Goal: Use online tool/utility

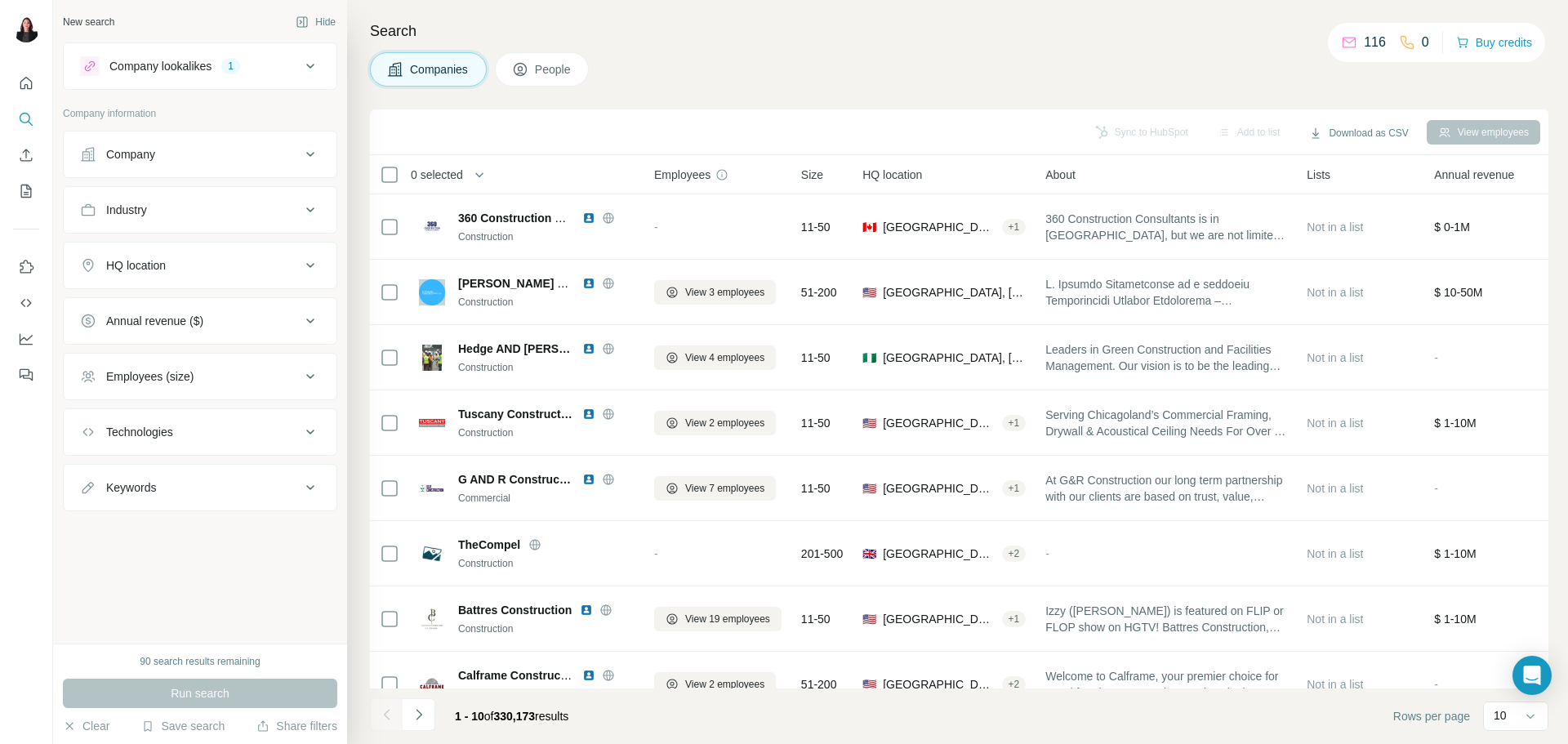
click at [308, 264] on icon at bounding box center [310, 265] width 8 height 5
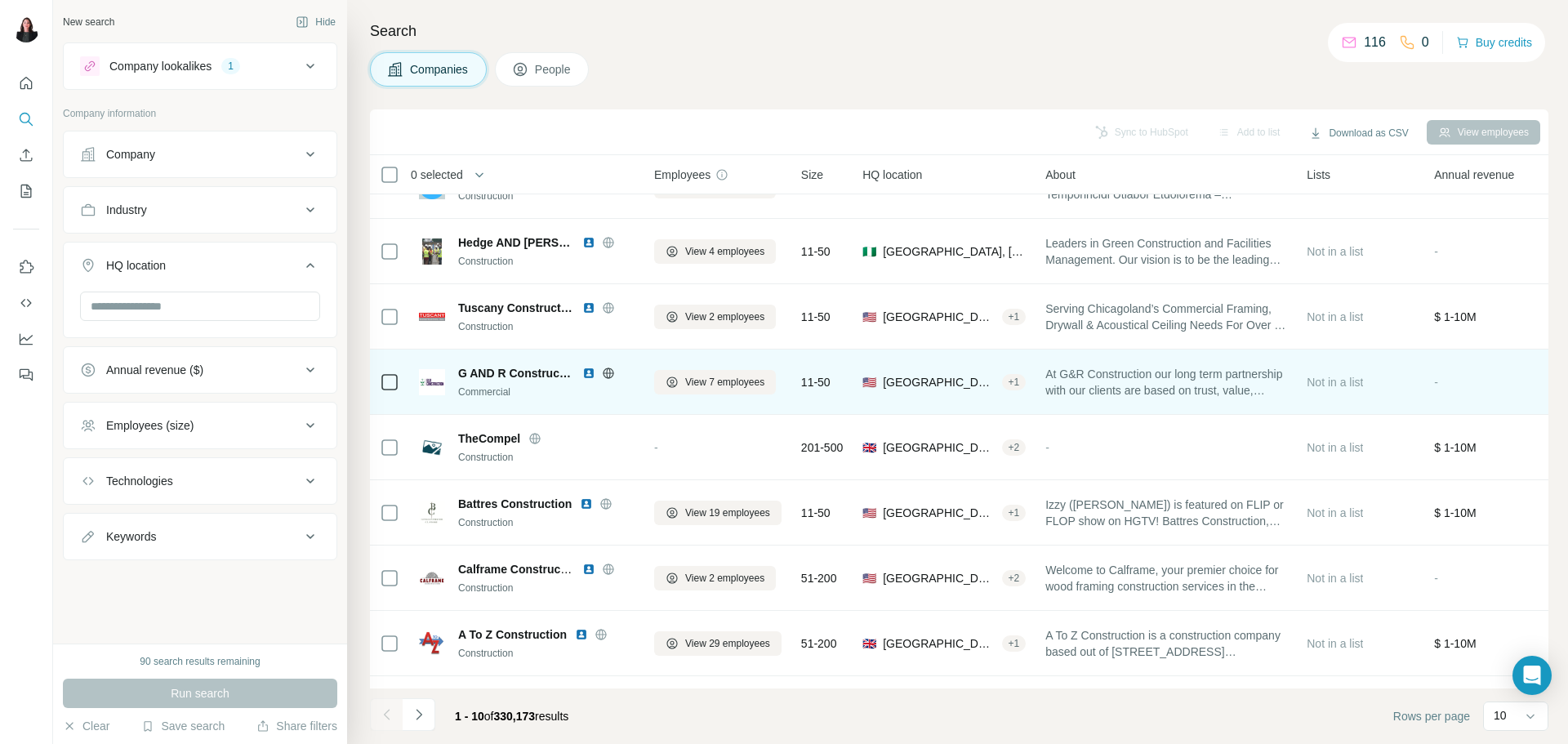
scroll to position [167, 0]
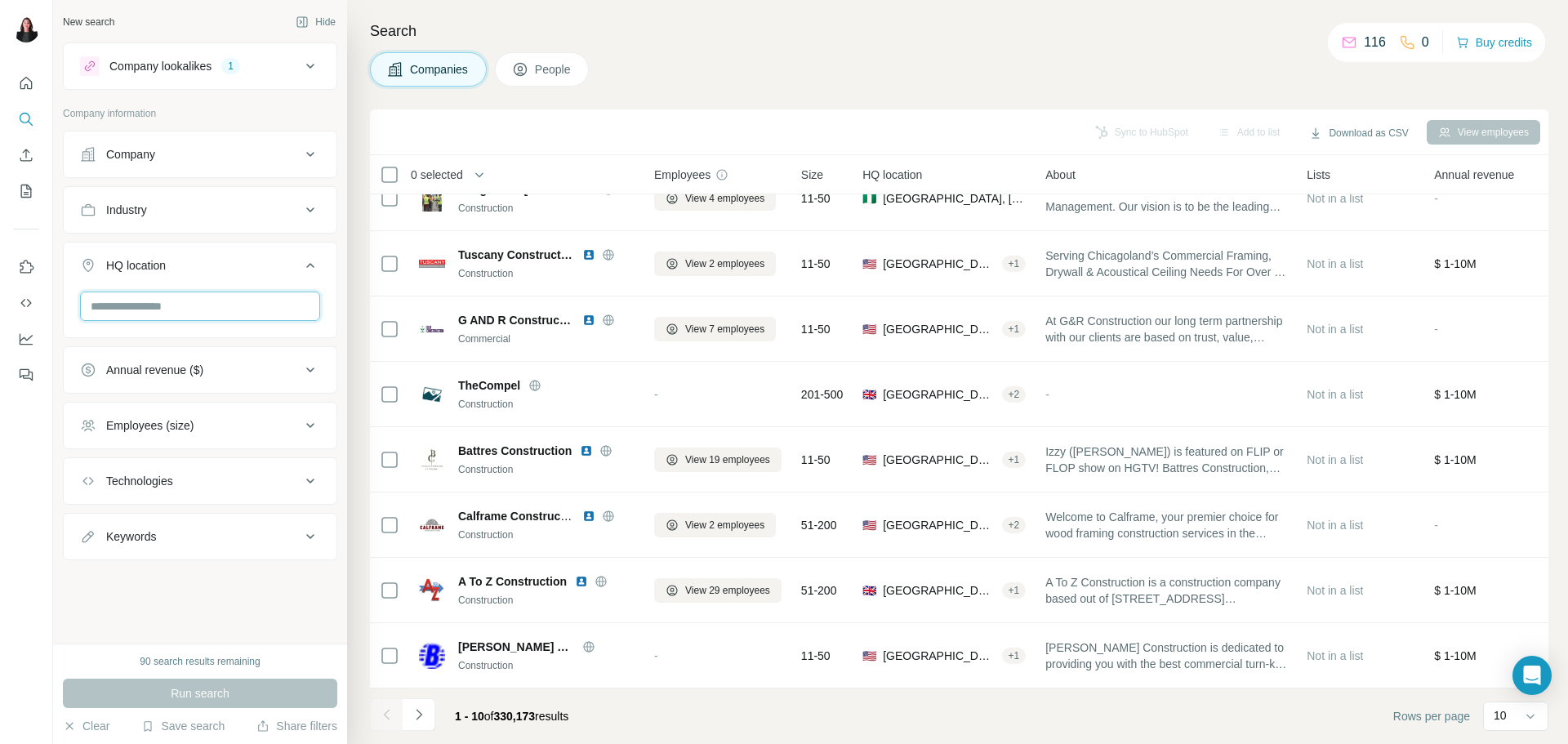
click at [192, 307] on input "text" at bounding box center [200, 306] width 240 height 29
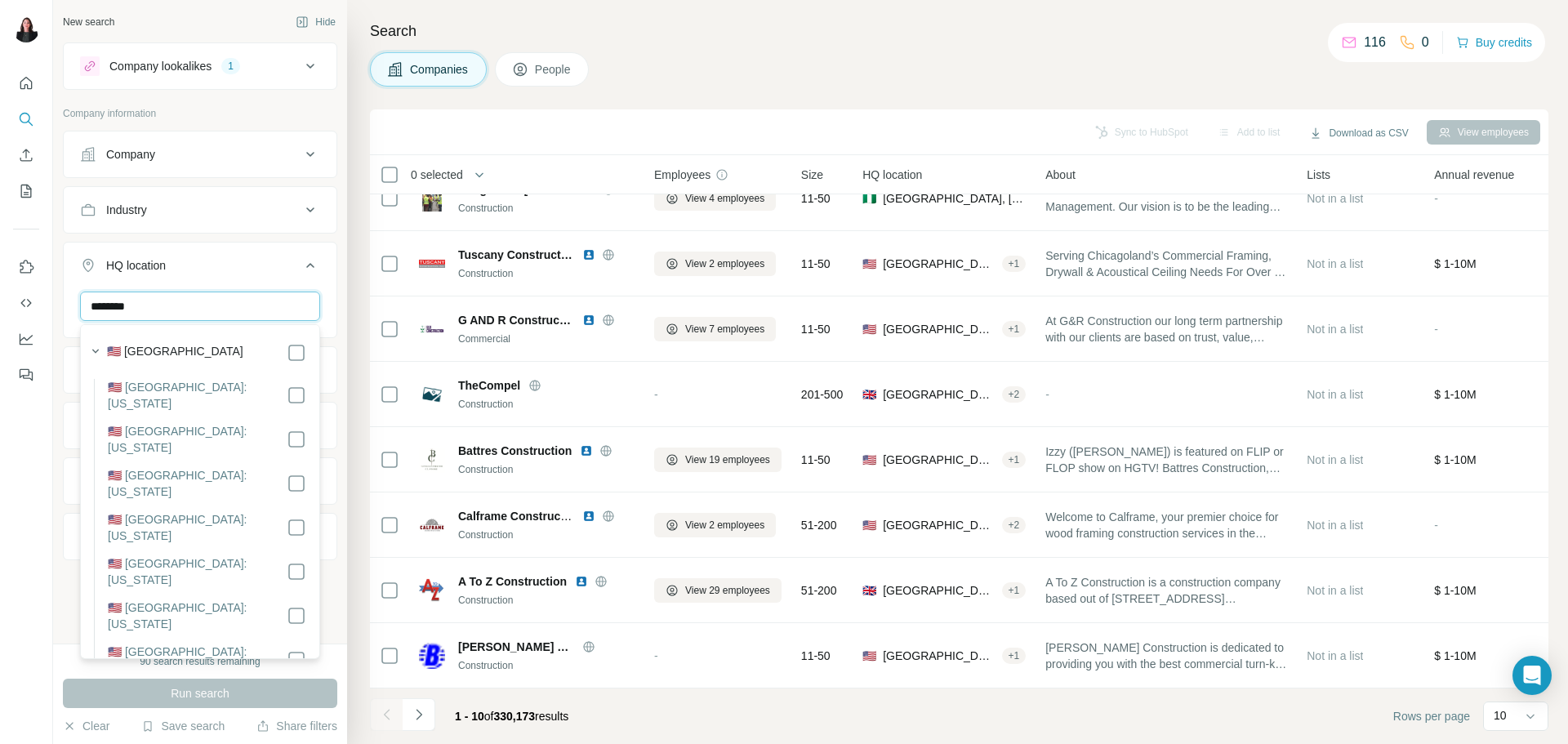
type input "********"
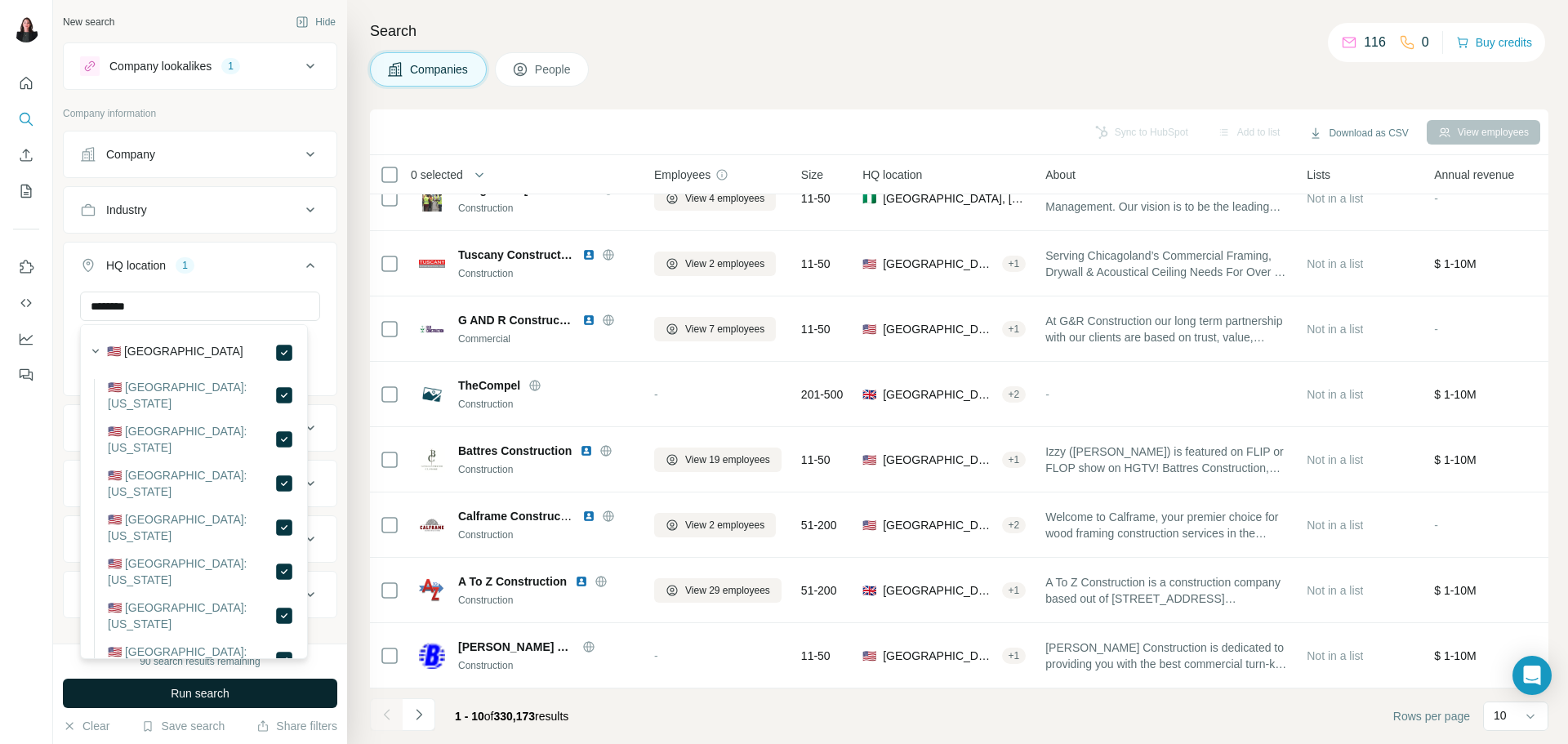
click at [198, 693] on span "Run search" at bounding box center [200, 692] width 59 height 16
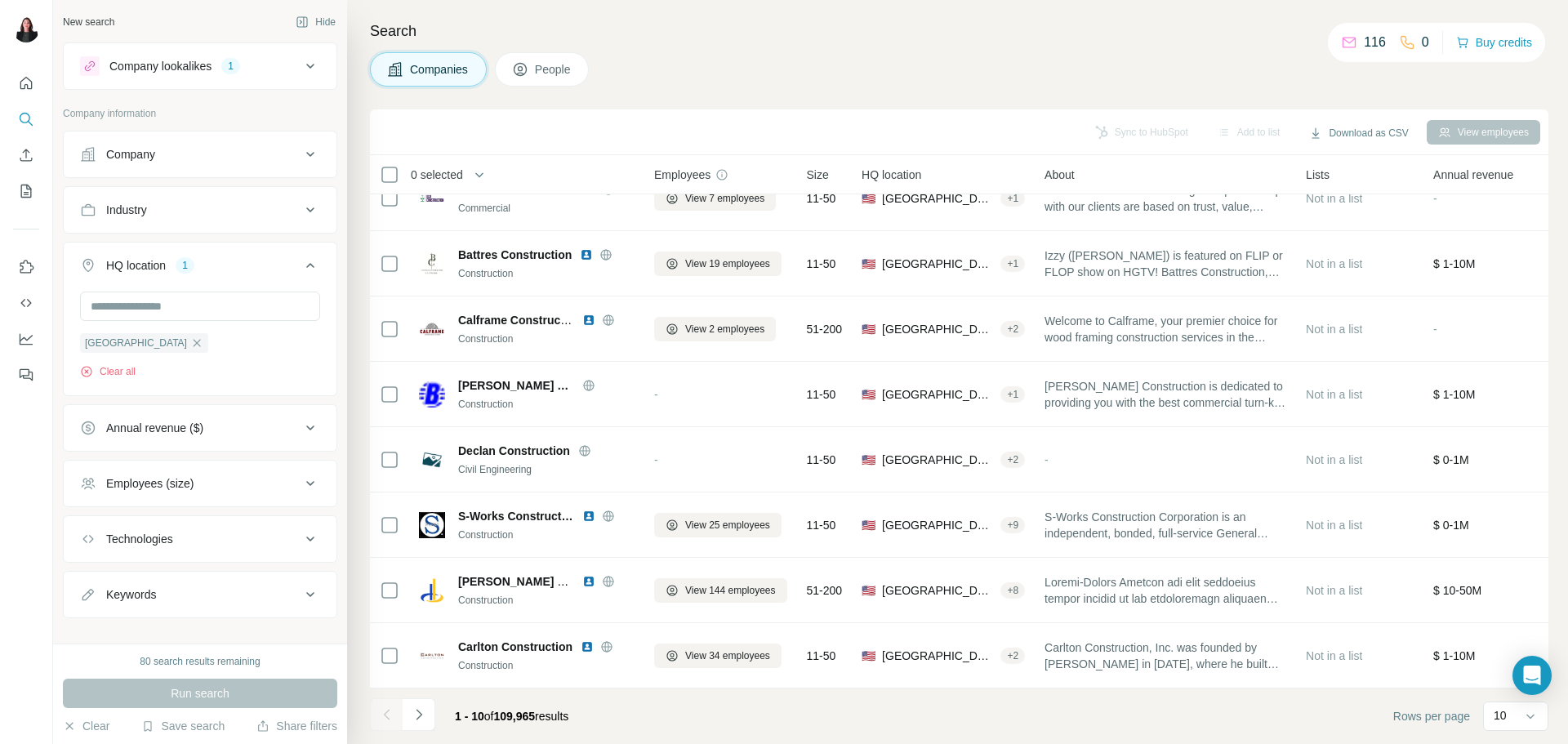
click at [301, 208] on icon at bounding box center [310, 209] width 20 height 20
click at [187, 246] on input at bounding box center [191, 251] width 202 height 18
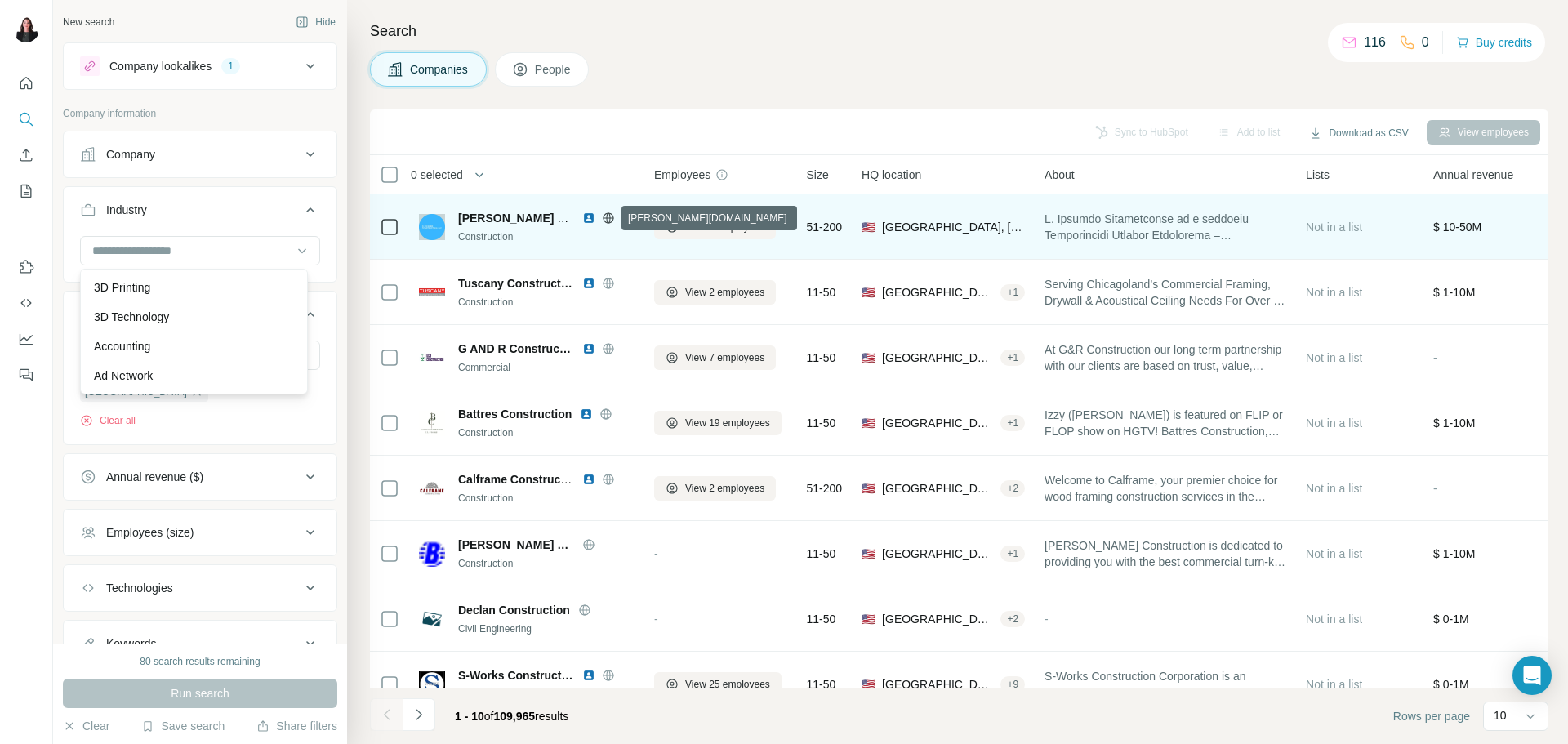
click at [607, 220] on icon at bounding box center [608, 218] width 13 height 13
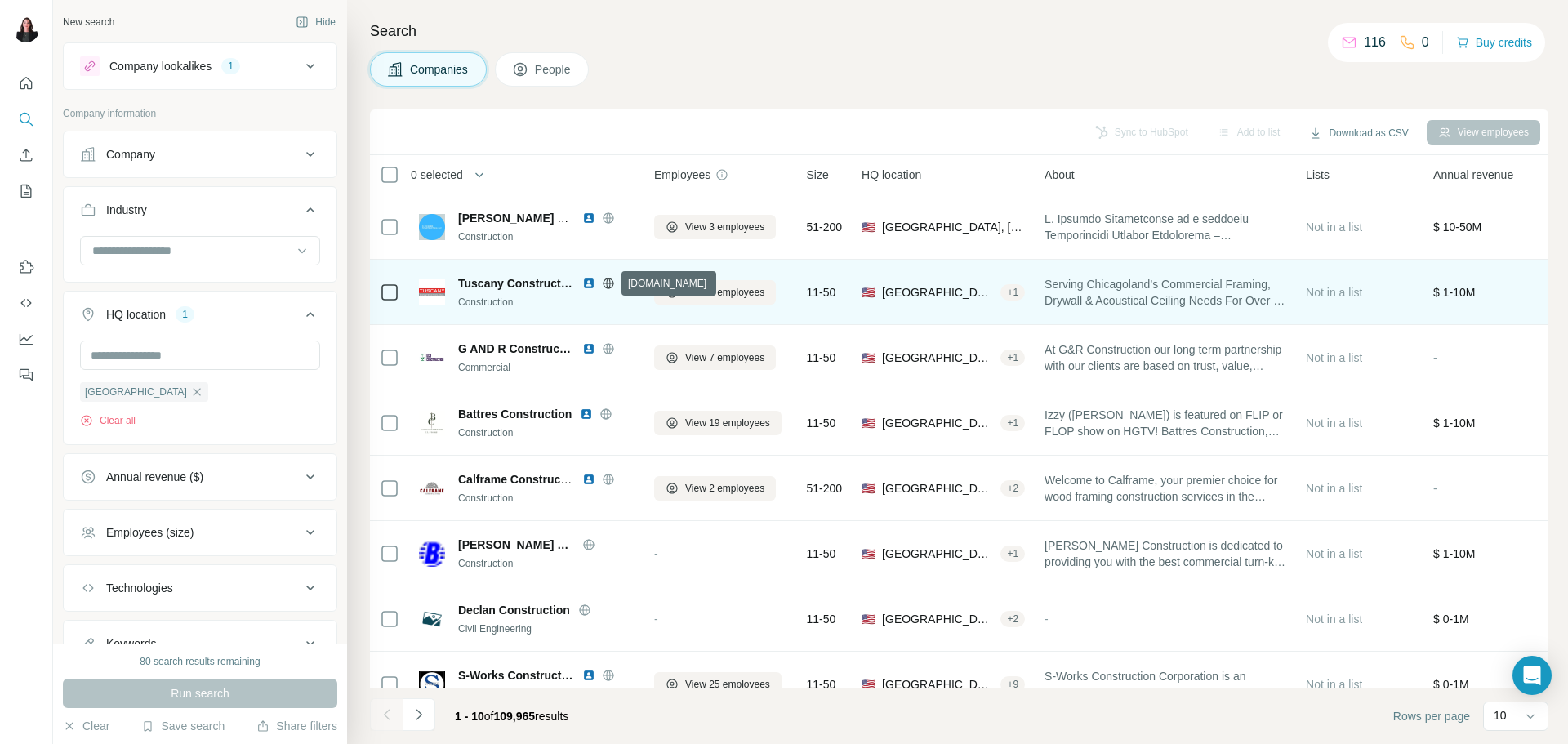
click at [608, 285] on icon at bounding box center [608, 282] width 13 height 13
